Goal: Task Accomplishment & Management: Complete application form

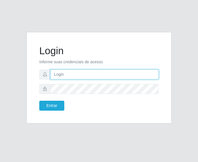
click at [73, 76] on input "text" at bounding box center [104, 75] width 108 height 10
type input "[PERSON_NAME][EMAIL_ADDRESS][DOMAIN_NAME]"
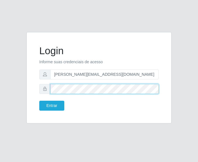
click at [39, 101] on button "Entrar" at bounding box center [51, 106] width 25 height 10
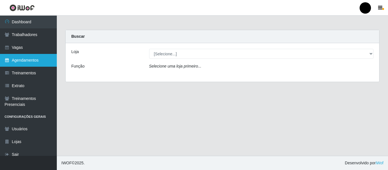
click at [30, 60] on link "Agendamentos" at bounding box center [28, 60] width 57 height 13
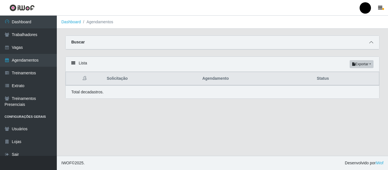
click at [197, 41] on icon at bounding box center [371, 42] width 4 height 4
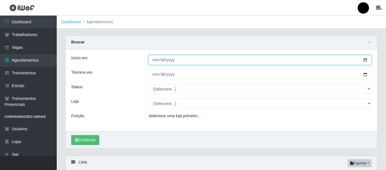
click at [197, 61] on input "Início em" at bounding box center [260, 60] width 223 height 10
type input "[DATE]"
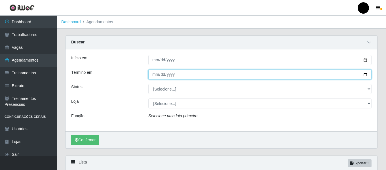
click at [197, 74] on input "Término em" at bounding box center [260, 75] width 223 height 10
click at [197, 76] on input "Término em" at bounding box center [260, 75] width 223 height 10
type input "[DATE]"
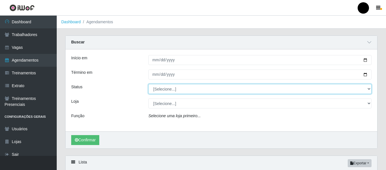
click at [197, 90] on select "[Selecione...] AGENDADO AGUARDANDO LIBERAR EM ANDAMENTO EM REVISÃO FINALIZADO C…" at bounding box center [260, 89] width 223 height 10
select select "AGENDADO"
click at [149, 84] on select "[Selecione...] AGENDADO AGUARDANDO LIBERAR EM ANDAMENTO EM REVISÃO FINALIZADO C…" at bounding box center [260, 89] width 223 height 10
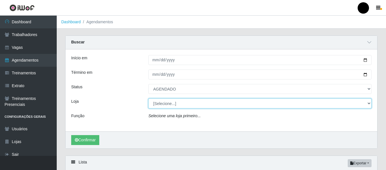
click at [197, 103] on select "[Selecione...] SuperFácil Atacado - Emaús SuperFácil Atacado - Rodoviária Super…" at bounding box center [260, 104] width 223 height 10
select select "408"
click at [149, 99] on select "[Selecione...] SuperFácil Atacado - Emaús SuperFácil Atacado - Rodoviária Super…" at bounding box center [260, 104] width 223 height 10
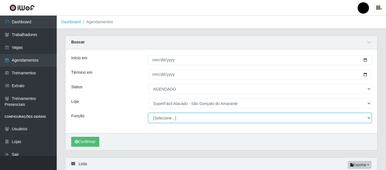
click at [197, 118] on select "[Selecione...] Auxiliar de Estacionamento Auxiliar de Estacionamento + Auxiliar…" at bounding box center [260, 118] width 223 height 10
select select "24"
click at [149, 113] on select "[Selecione...] Auxiliar de Estacionamento Auxiliar de Estacionamento + Auxiliar…" at bounding box center [260, 118] width 223 height 10
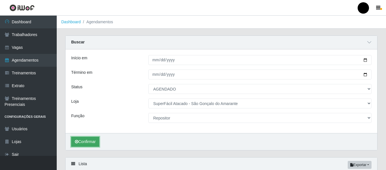
click at [81, 142] on button "Confirmar" at bounding box center [85, 142] width 28 height 10
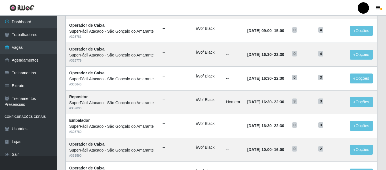
scroll to position [84, 0]
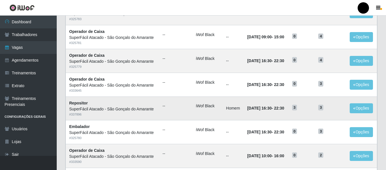
click at [294, 112] on td "3" at bounding box center [302, 109] width 26 height 24
click at [321, 108] on td "3" at bounding box center [330, 109] width 31 height 24
click at [359, 109] on button "Opções" at bounding box center [361, 108] width 23 height 10
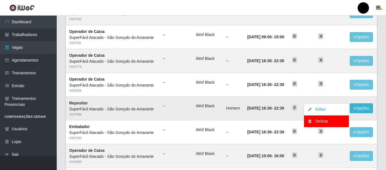
click at [244, 108] on td "28/08/2025, 16:30 - 22:30" at bounding box center [266, 109] width 45 height 24
